Goal: Task Accomplishment & Management: Use online tool/utility

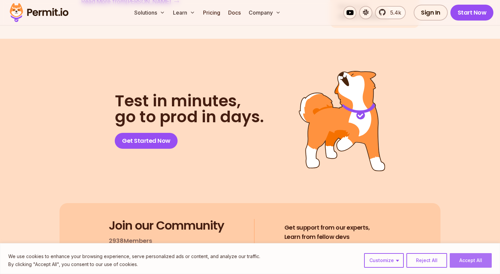
click at [472, 256] on button "Accept All" at bounding box center [471, 260] width 42 height 15
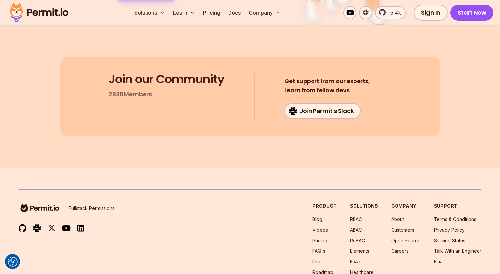
scroll to position [3429, 0]
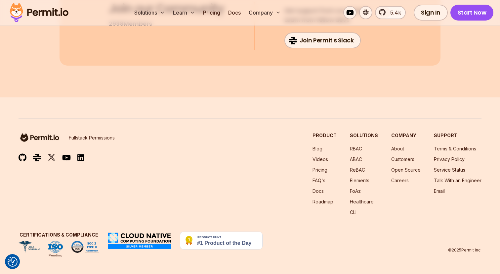
click at [143, 234] on img at bounding box center [139, 240] width 65 height 18
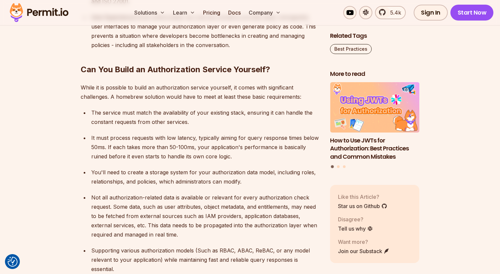
scroll to position [1533, 0]
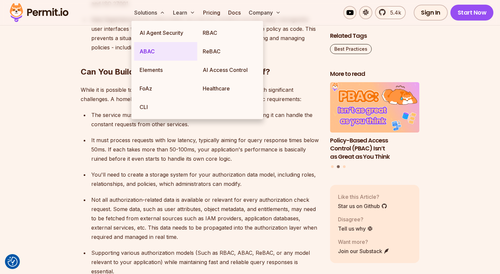
click at [147, 55] on link "ABAC" at bounding box center [165, 51] width 63 height 19
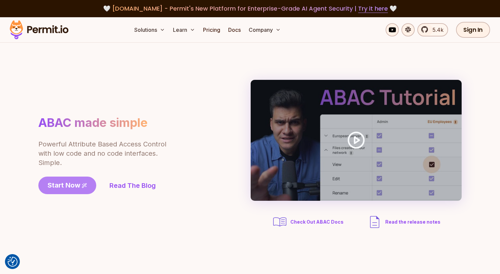
click at [67, 182] on span "Start Now" at bounding box center [64, 184] width 33 height 9
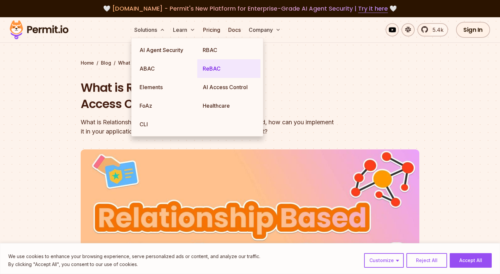
click at [220, 68] on link "ReBAC" at bounding box center [228, 68] width 63 height 19
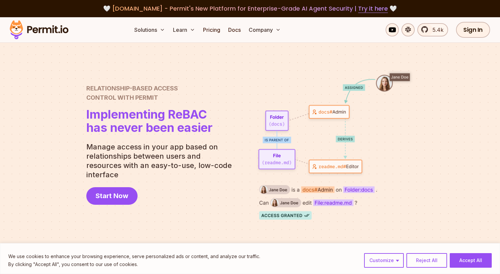
click at [32, 166] on div at bounding box center [250, 144] width 500 height 203
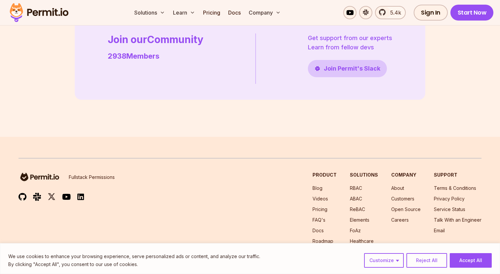
scroll to position [1926, 0]
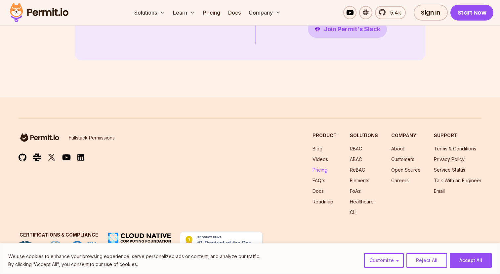
click at [325, 170] on link "Pricing" at bounding box center [320, 170] width 15 height 6
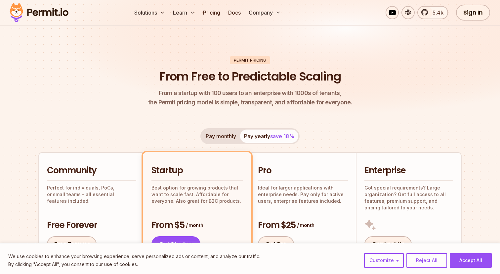
scroll to position [38, 0]
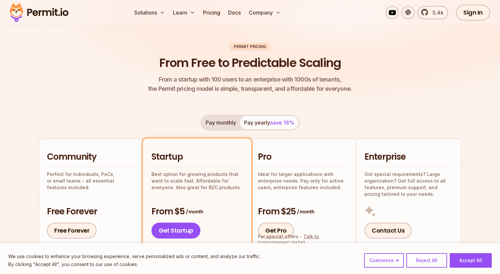
click at [225, 126] on button "Pay monthly" at bounding box center [221, 122] width 38 height 13
click at [252, 122] on button "Pay yearly save 18%" at bounding box center [269, 122] width 58 height 13
click at [229, 125] on button "Pay monthly" at bounding box center [221, 122] width 38 height 13
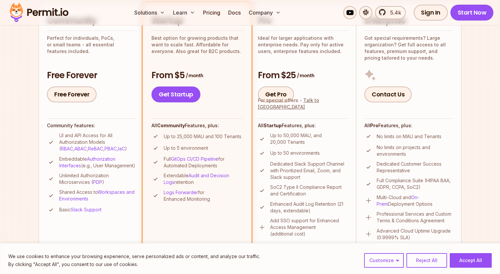
scroll to position [193, 0]
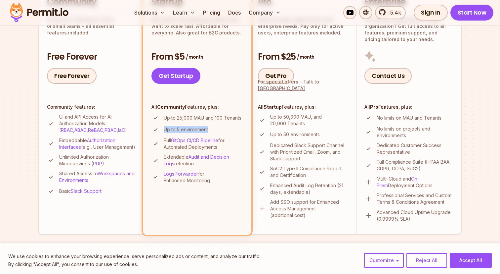
drag, startPoint x: 163, startPoint y: 130, endPoint x: 235, endPoint y: 127, distance: 71.5
click at [235, 127] on li "Up to 5 environment" at bounding box center [197, 129] width 91 height 8
click at [218, 140] on link "GitOps CI/CD Pipeline" at bounding box center [194, 140] width 47 height 6
click at [128, 136] on ul "UI and API Access for All Authorization Models ( RBAC , ABAC , ReBAC , PBAC , I…" at bounding box center [91, 154] width 89 height 82
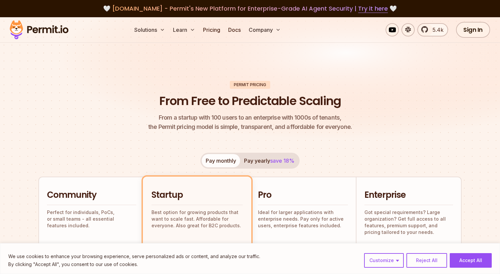
click at [253, 159] on button "Pay yearly save 18%" at bounding box center [269, 160] width 58 height 13
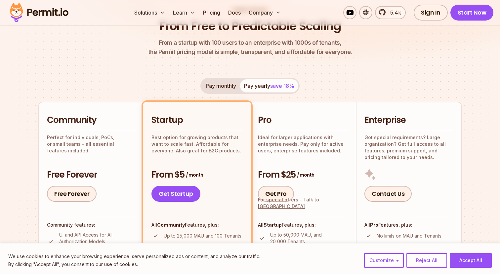
scroll to position [51, 0]
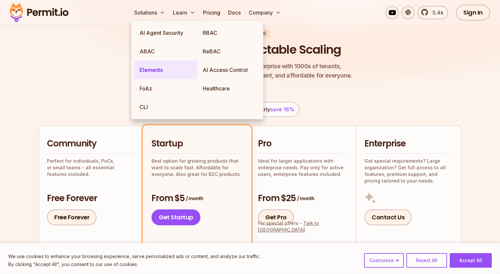
click at [152, 67] on link "Elements" at bounding box center [165, 70] width 63 height 19
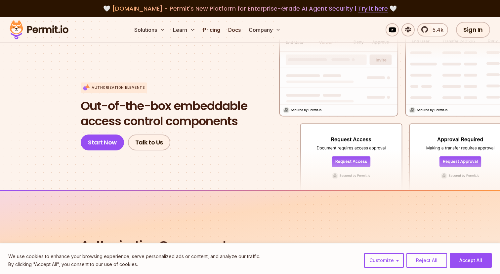
click at [64, 112] on section "Authorization Elements Out-of-the-box embeddable access control components Star…" at bounding box center [250, 104] width 500 height 173
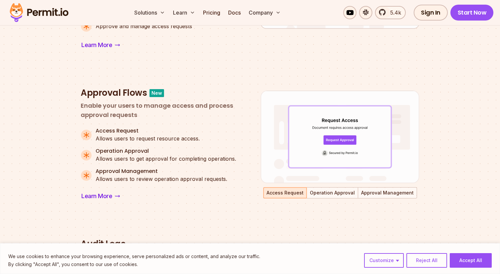
scroll to position [414, 0]
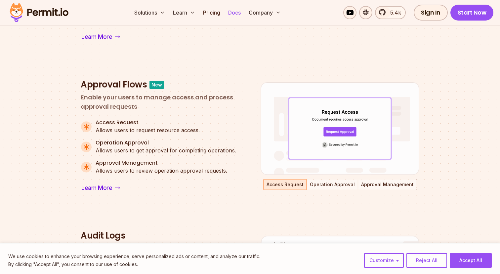
click at [239, 11] on link "Docs" at bounding box center [235, 12] width 18 height 13
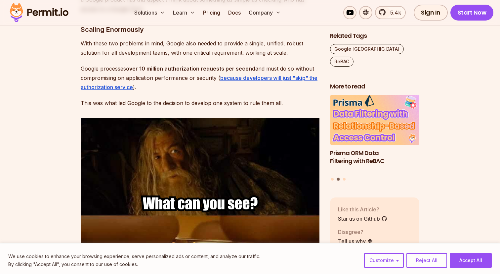
scroll to position [744, 0]
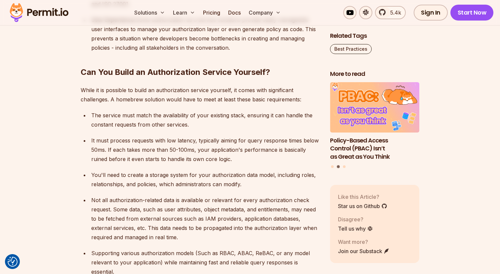
scroll to position [1533, 0]
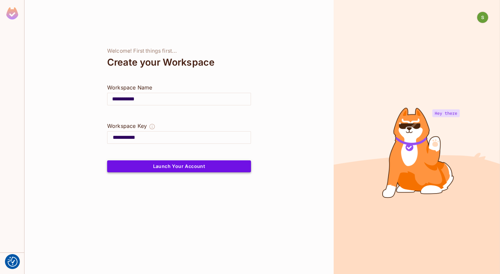
click at [216, 162] on button "Launch Your Account" at bounding box center [179, 166] width 144 height 12
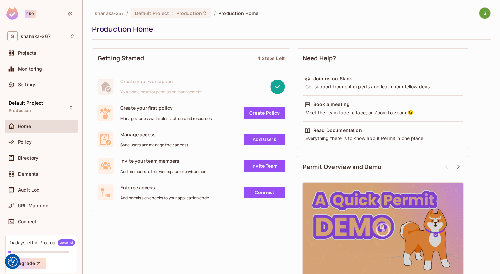
click at [258, 114] on link "Create Policy" at bounding box center [264, 113] width 41 height 12
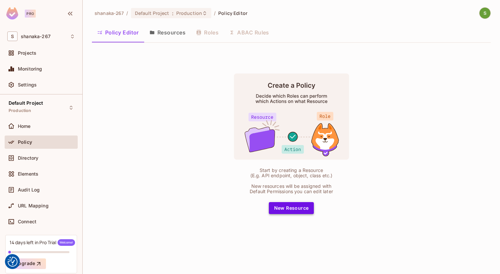
click at [302, 206] on button "New Resource" at bounding box center [291, 208] width 45 height 12
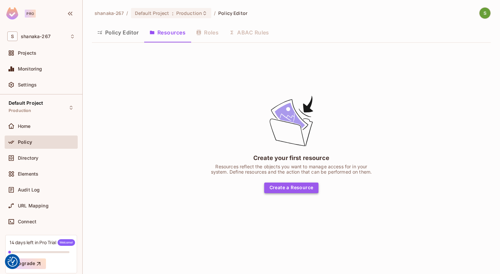
click at [298, 182] on button "Create a Resource" at bounding box center [291, 187] width 55 height 11
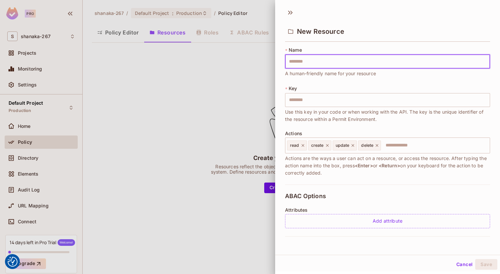
click at [455, 261] on button "Cancel" at bounding box center [465, 264] width 22 height 11
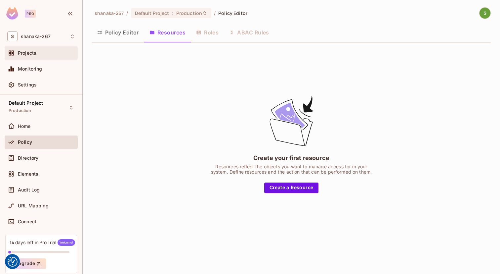
click at [41, 56] on div "Projects" at bounding box center [41, 53] width 68 height 8
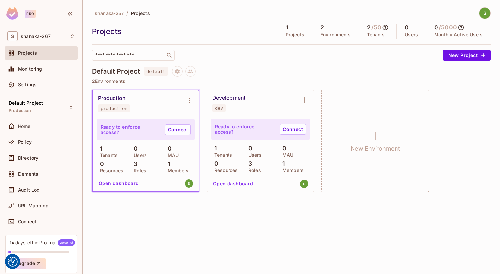
click at [230, 113] on div "Development dev" at bounding box center [260, 103] width 107 height 26
click at [288, 130] on link "Connect" at bounding box center [293, 129] width 26 height 11
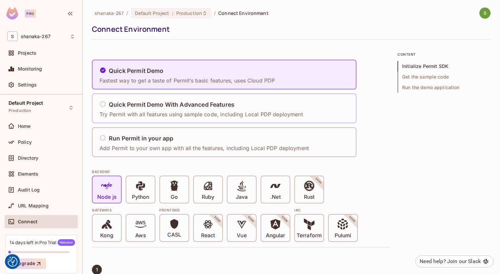
click at [175, 110] on div "Quick Permit Demo With Advanced Features Try Permit with all features using sam…" at bounding box center [201, 109] width 203 height 20
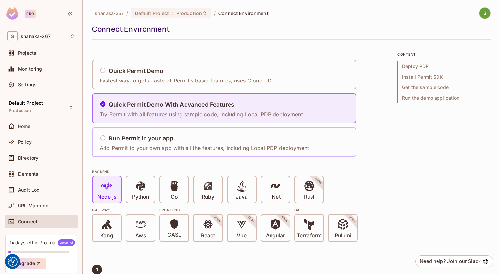
click at [171, 147] on p "Add Permit to your own app with all the features, including Local PDP deployment" at bounding box center [204, 147] width 209 height 7
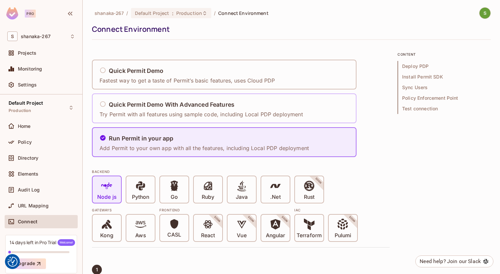
click at [176, 111] on p "Try Permit with all features using sample code, including Local PDP deployment" at bounding box center [201, 113] width 203 height 7
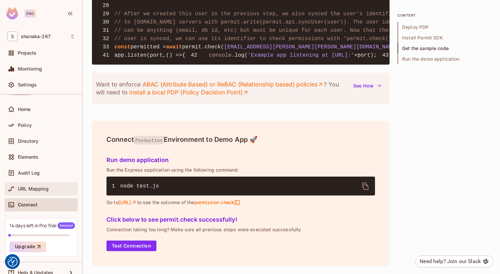
scroll to position [26, 0]
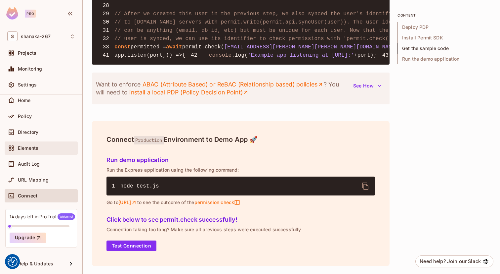
click at [33, 150] on span "Elements" at bounding box center [28, 147] width 21 height 5
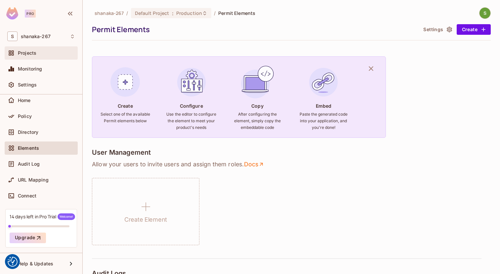
click at [35, 56] on span "Projects" at bounding box center [27, 52] width 19 height 5
